Goal: Task Accomplishment & Management: Manage account settings

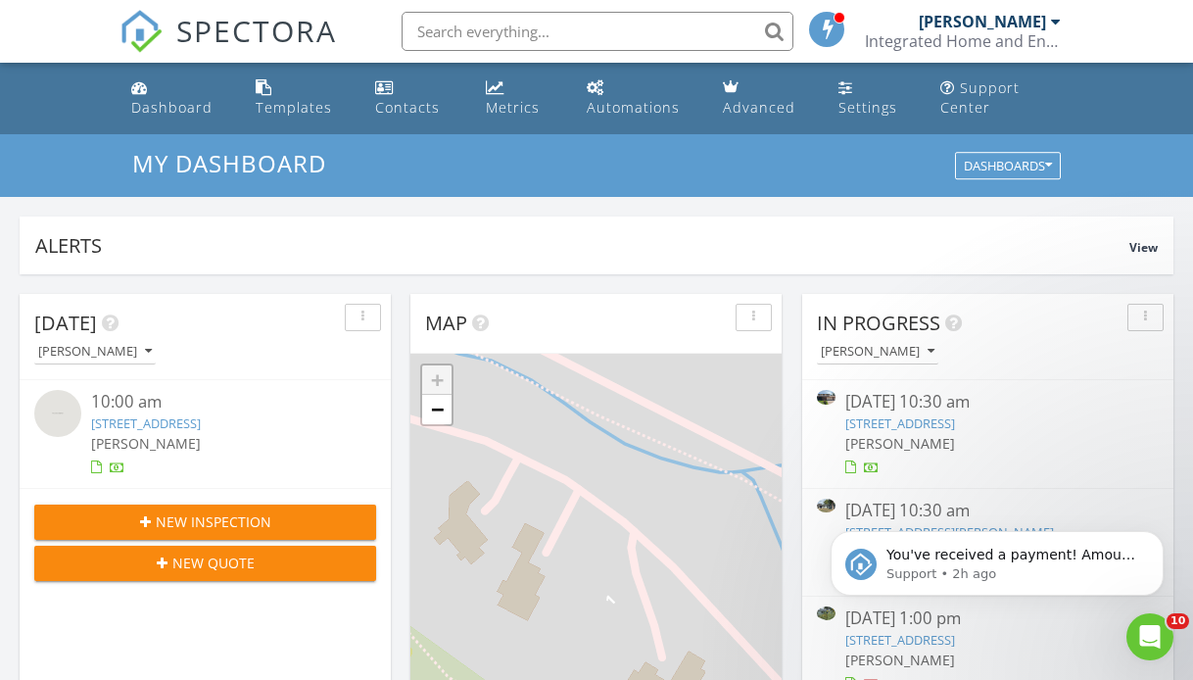
scroll to position [1784, 1194]
click at [214, 525] on span "New Inspection" at bounding box center [214, 521] width 116 height 21
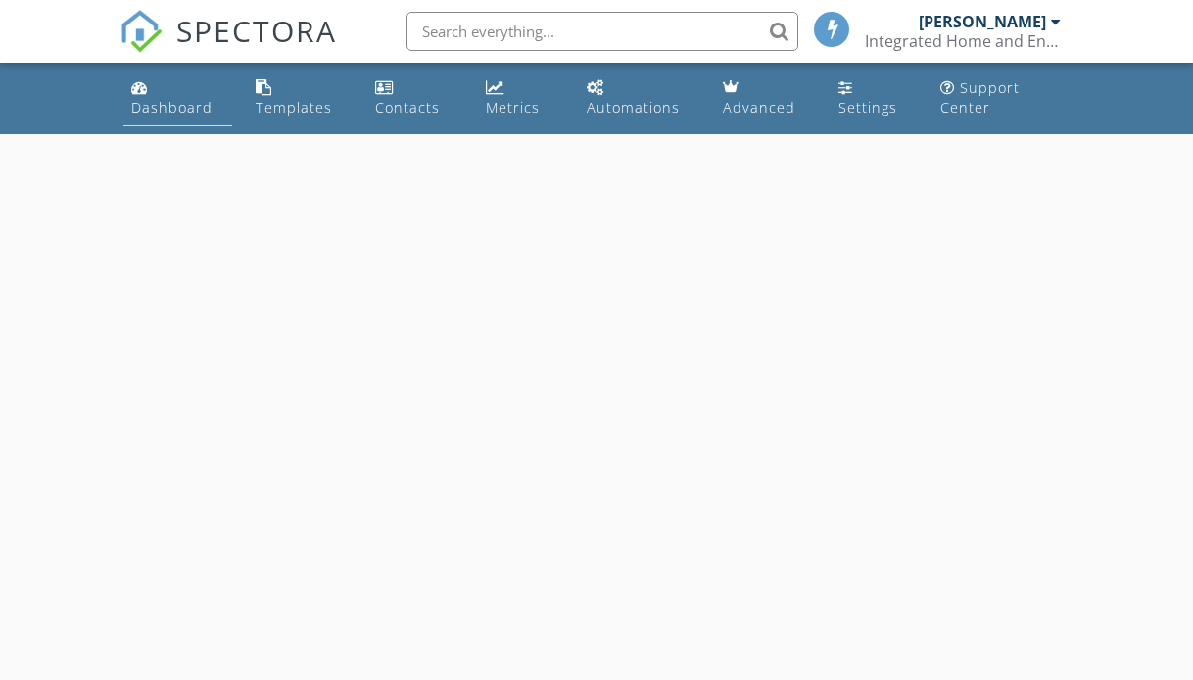
click at [172, 109] on div "Dashboard" at bounding box center [171, 107] width 81 height 19
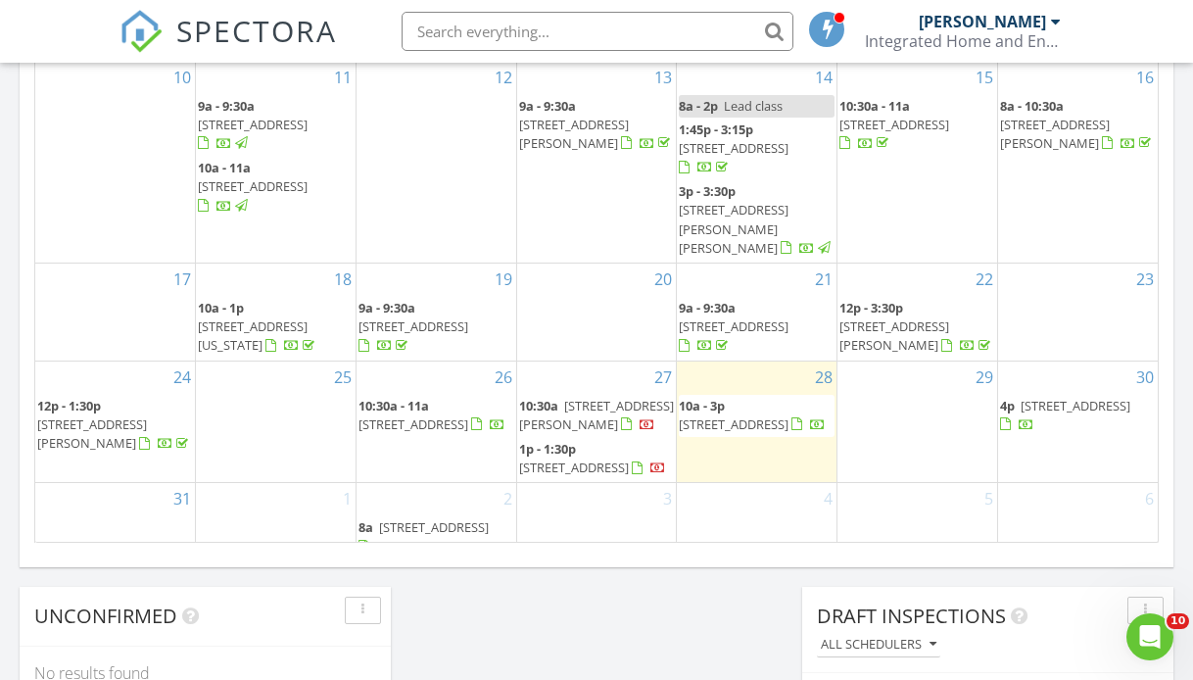
scroll to position [1273, 0]
click at [412, 398] on span "10:30a - 11a" at bounding box center [393, 407] width 71 height 18
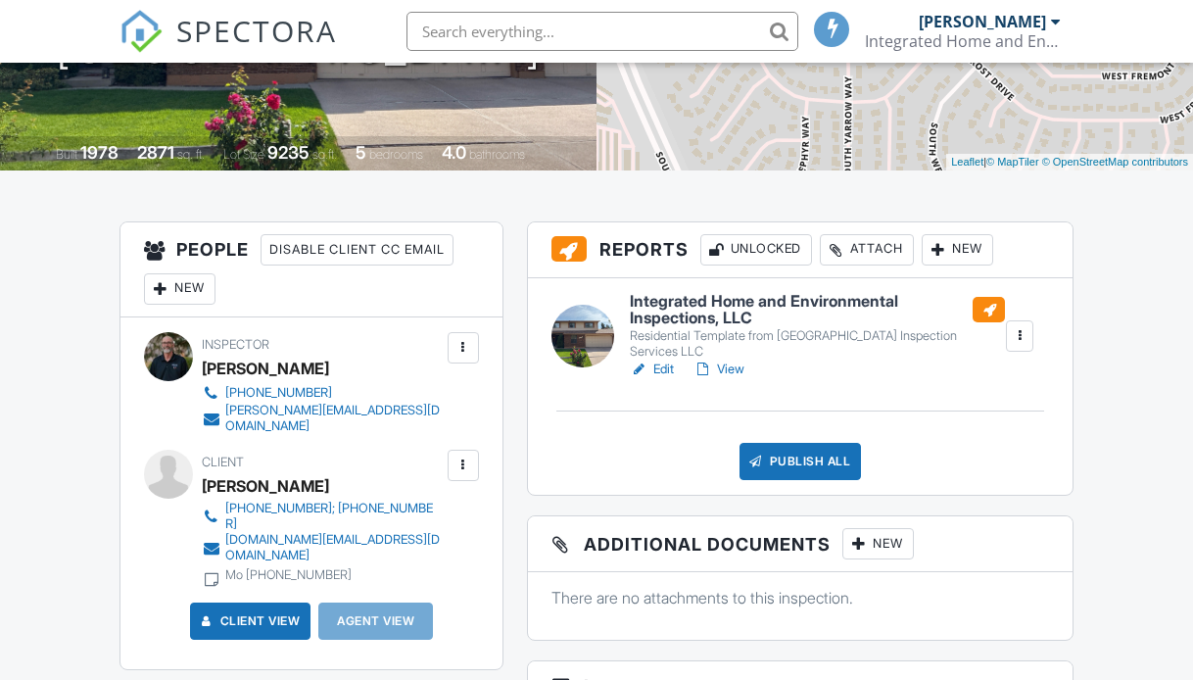
scroll to position [374, 0]
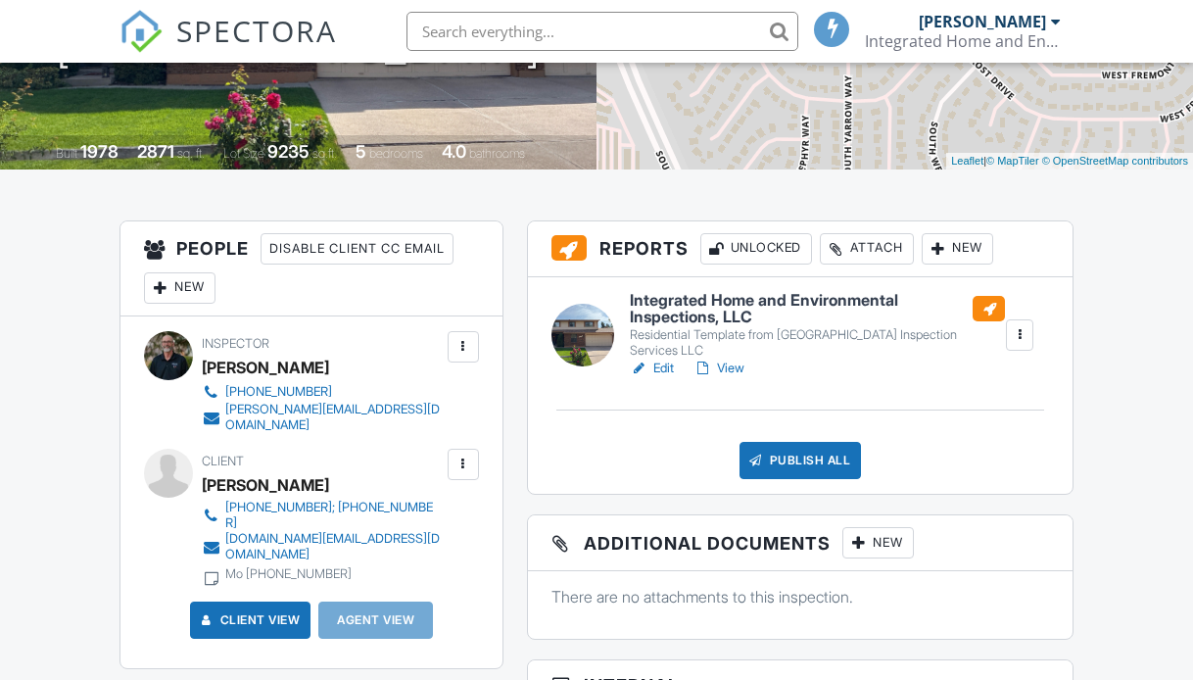
click at [872, 245] on div "Attach" at bounding box center [867, 248] width 94 height 31
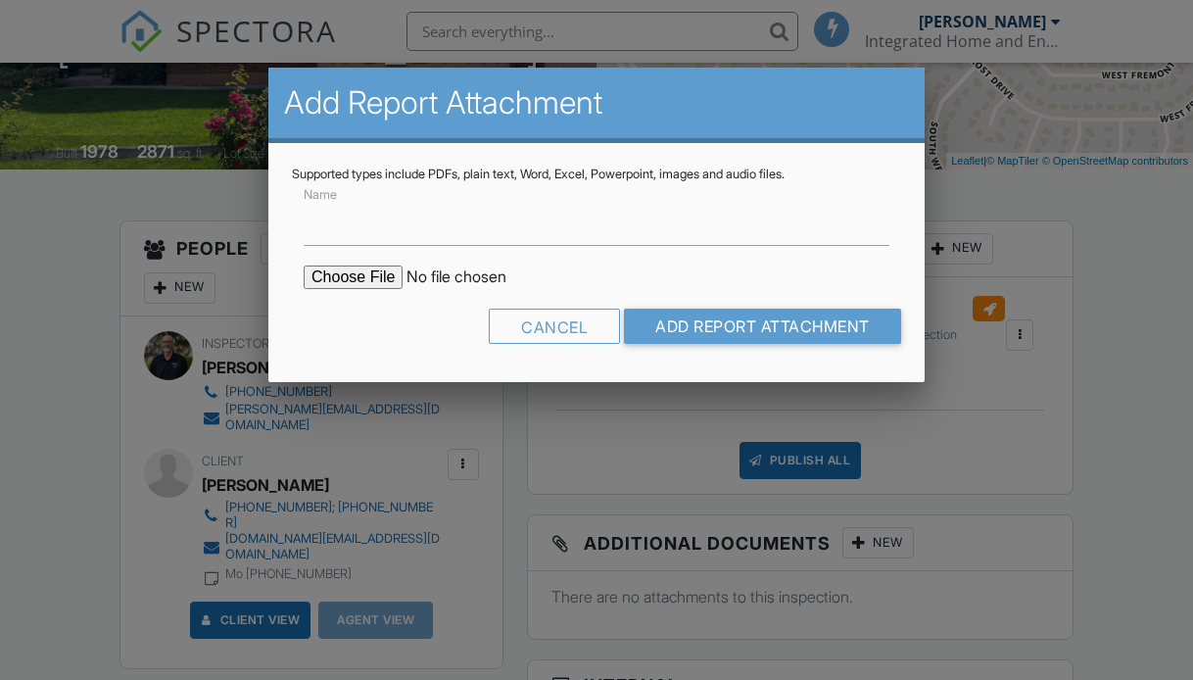
click at [361, 274] on input "file" at bounding box center [470, 277] width 333 height 24
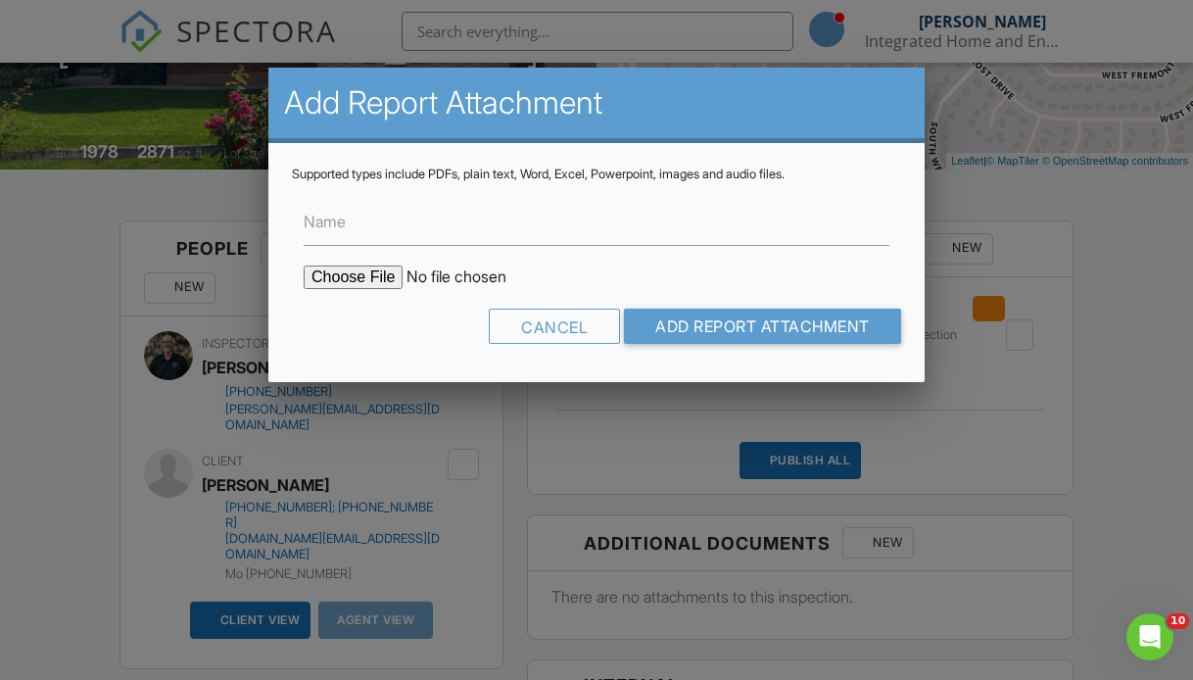
scroll to position [0, 0]
type input "C:\fakepath\7214-S-Yarrow-St_RadonReport_0e0eaafe-2248-43fb-853b-43456b12e32e.p…"
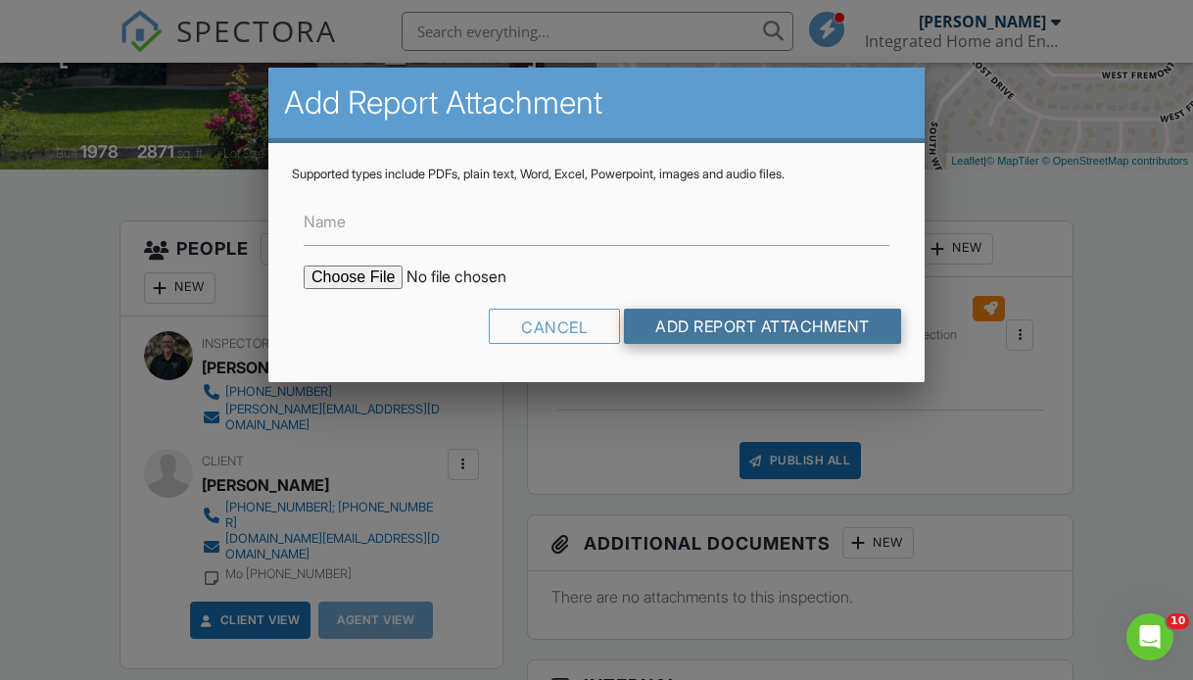
click at [736, 332] on input "Add Report Attachment" at bounding box center [762, 326] width 277 height 35
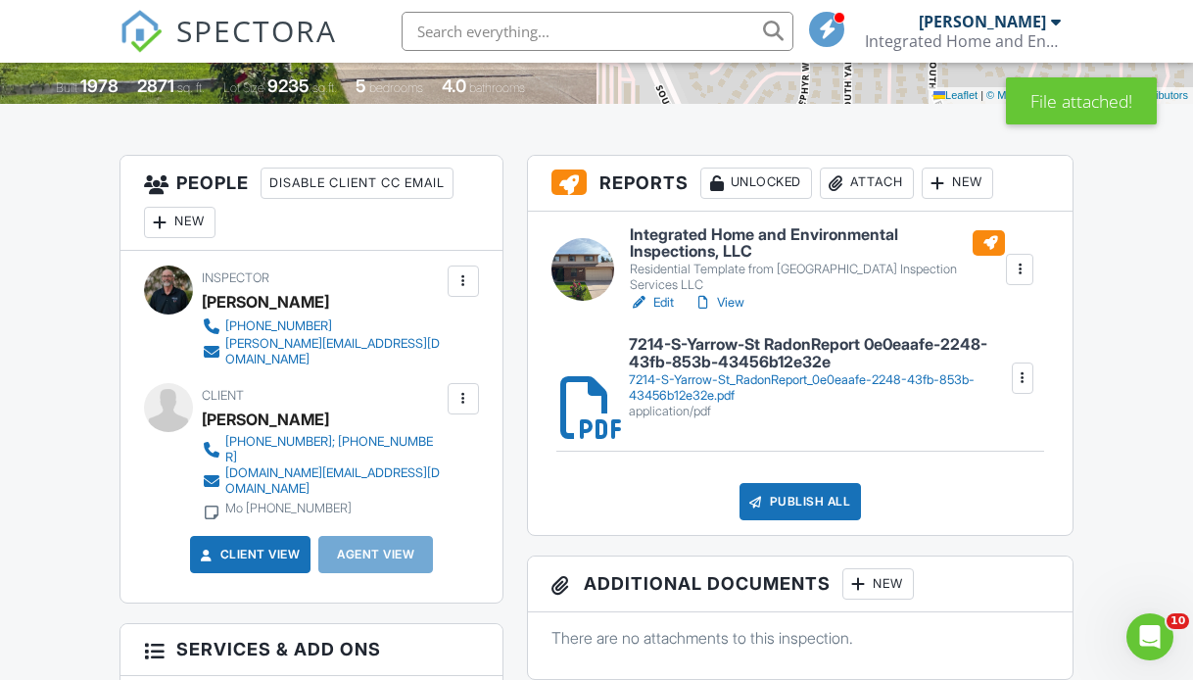
scroll to position [442, 0]
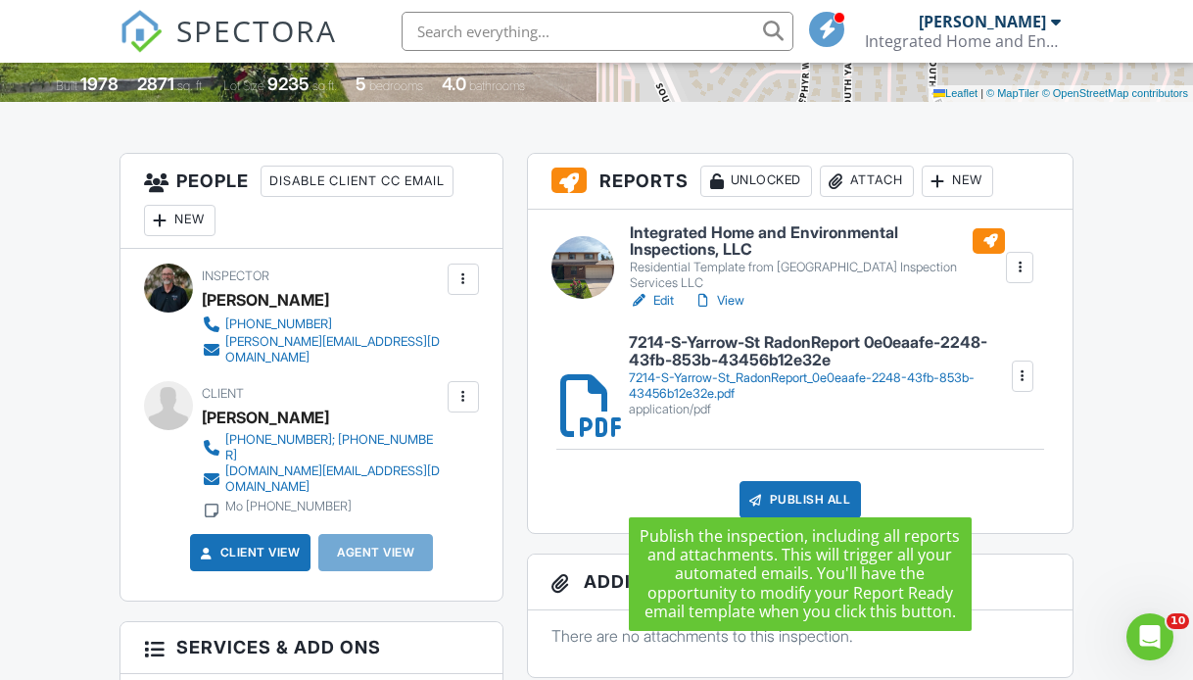
click at [802, 481] on div "Publish All" at bounding box center [801, 499] width 122 height 37
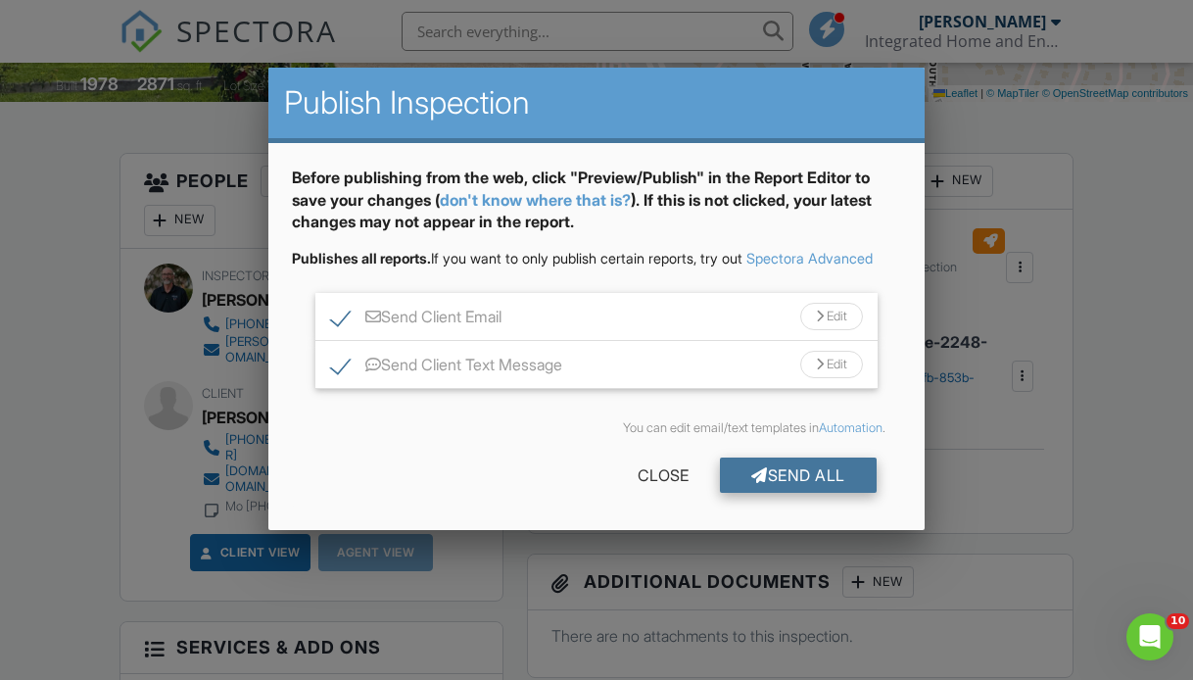
click at [788, 493] on div "Send All" at bounding box center [798, 474] width 157 height 35
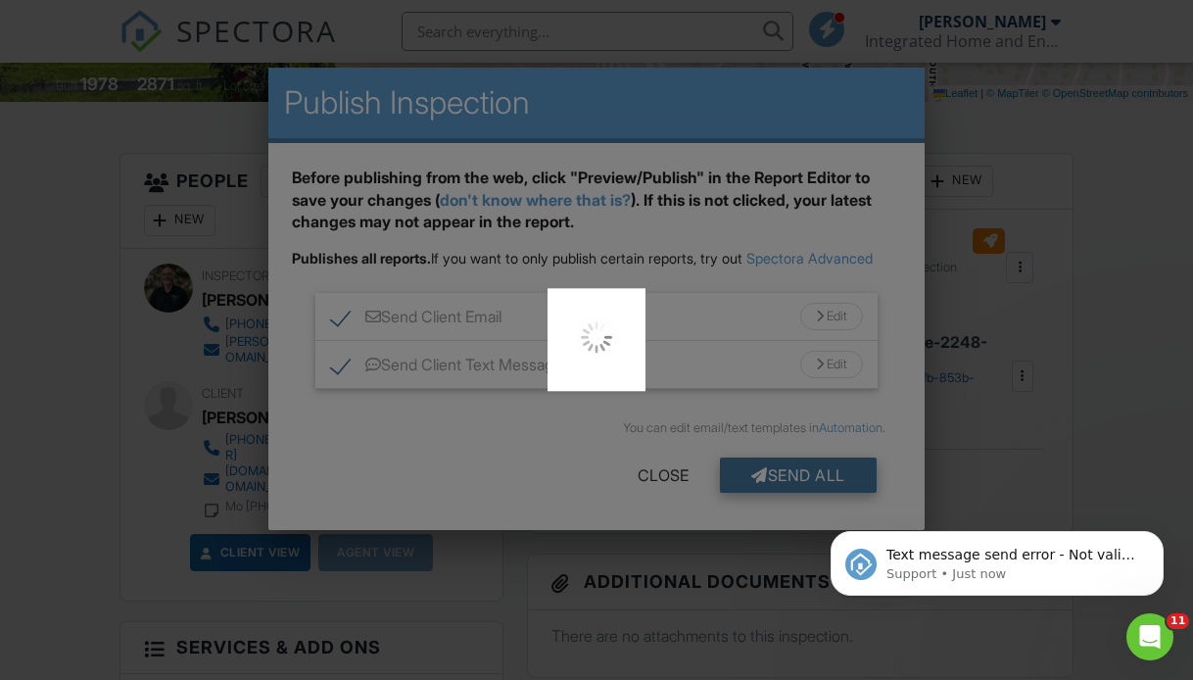
scroll to position [0, 0]
